Goal: Information Seeking & Learning: Learn about a topic

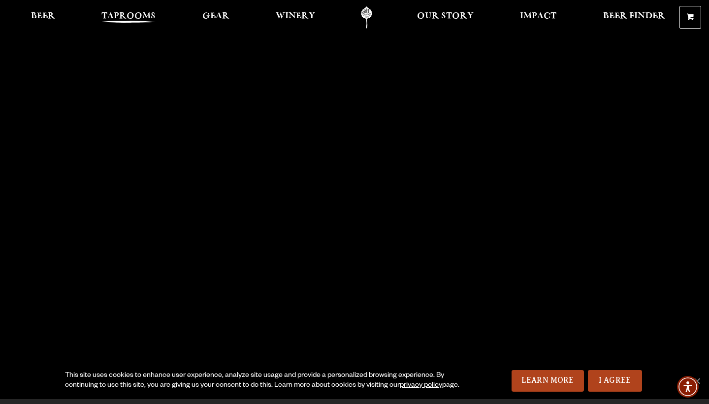
click at [118, 14] on span "Taprooms" at bounding box center [128, 16] width 54 height 8
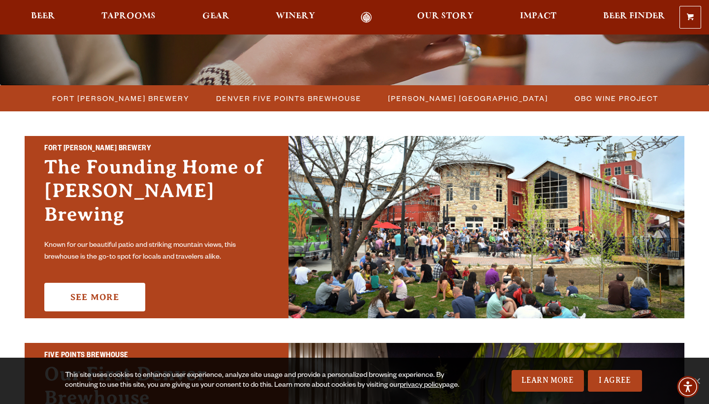
scroll to position [235, 0]
click at [96, 287] on link "See More" at bounding box center [94, 297] width 101 height 29
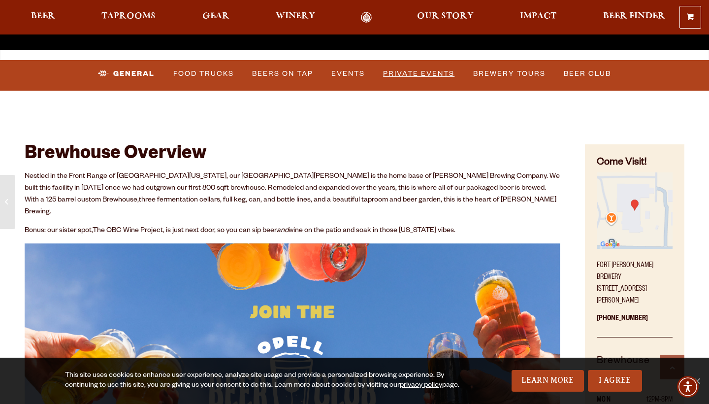
scroll to position [351, 0]
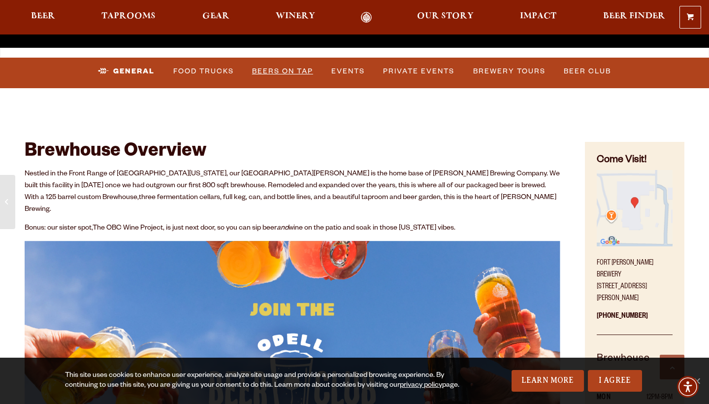
click at [279, 70] on link "Beers on Tap" at bounding box center [282, 71] width 69 height 23
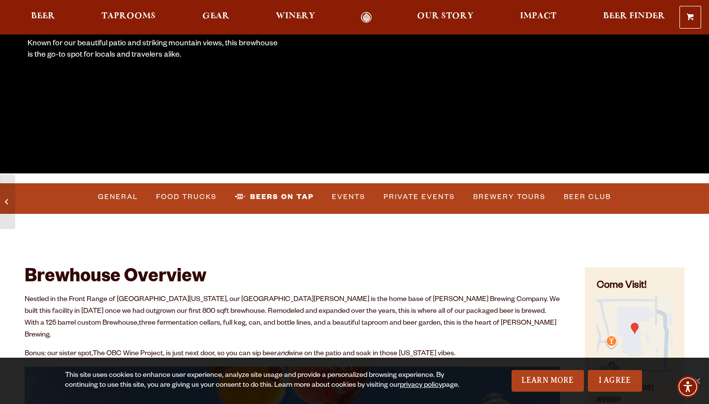
scroll to position [245, 0]
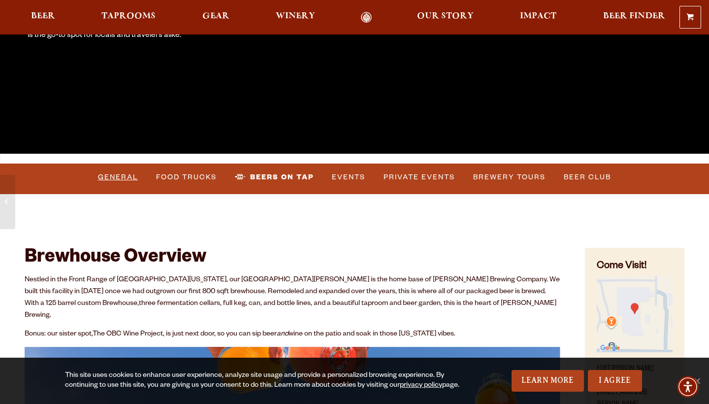
click at [108, 177] on link "General" at bounding box center [118, 177] width 48 height 23
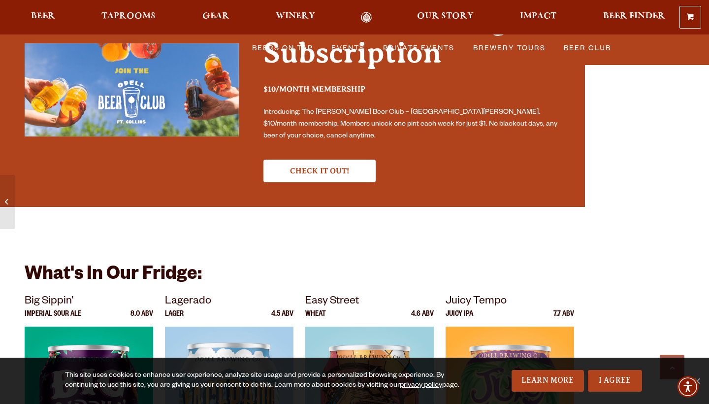
scroll to position [3066, 0]
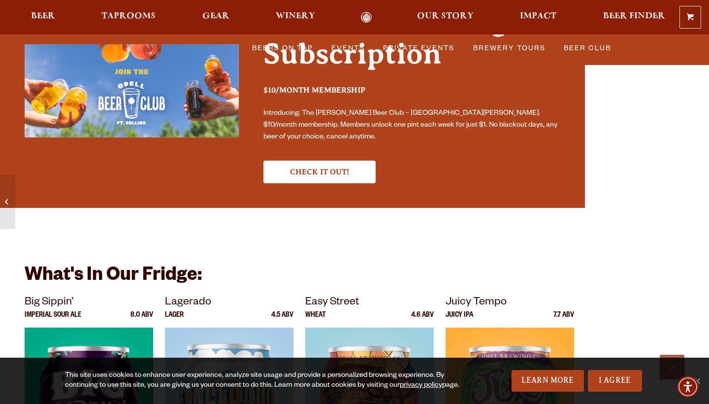
click at [507, 47] on h2 "Your Best Tasting Subscription" at bounding box center [411, 42] width 297 height 77
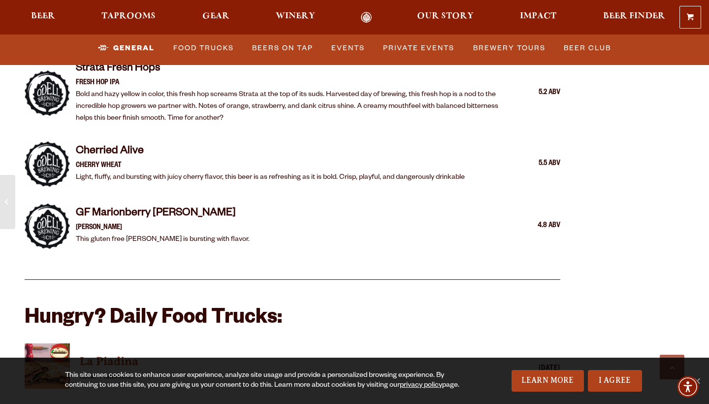
scroll to position [2122, 0]
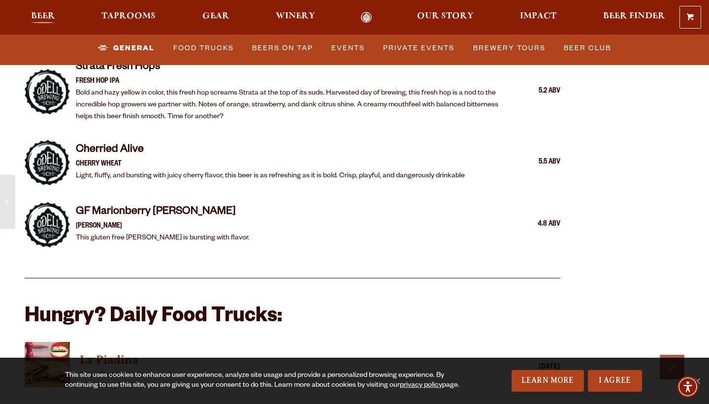
click at [37, 16] on span "Beer" at bounding box center [43, 16] width 24 height 8
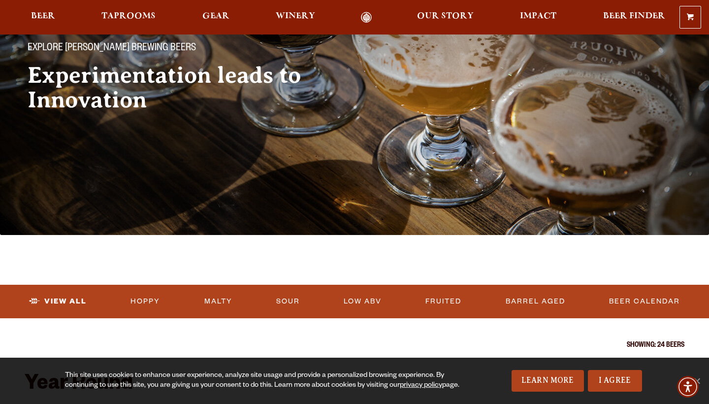
scroll to position [85, 0]
